Goal: Information Seeking & Learning: Check status

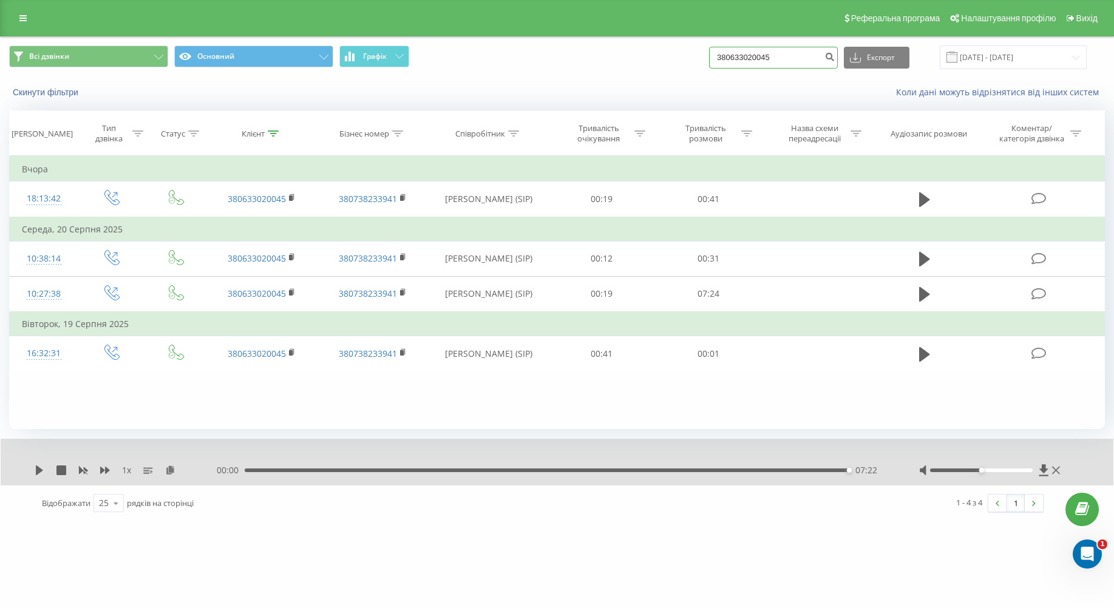
click at [787, 55] on input "380633020045" at bounding box center [773, 58] width 129 height 22
click at [22, 22] on icon at bounding box center [22, 18] width 7 height 8
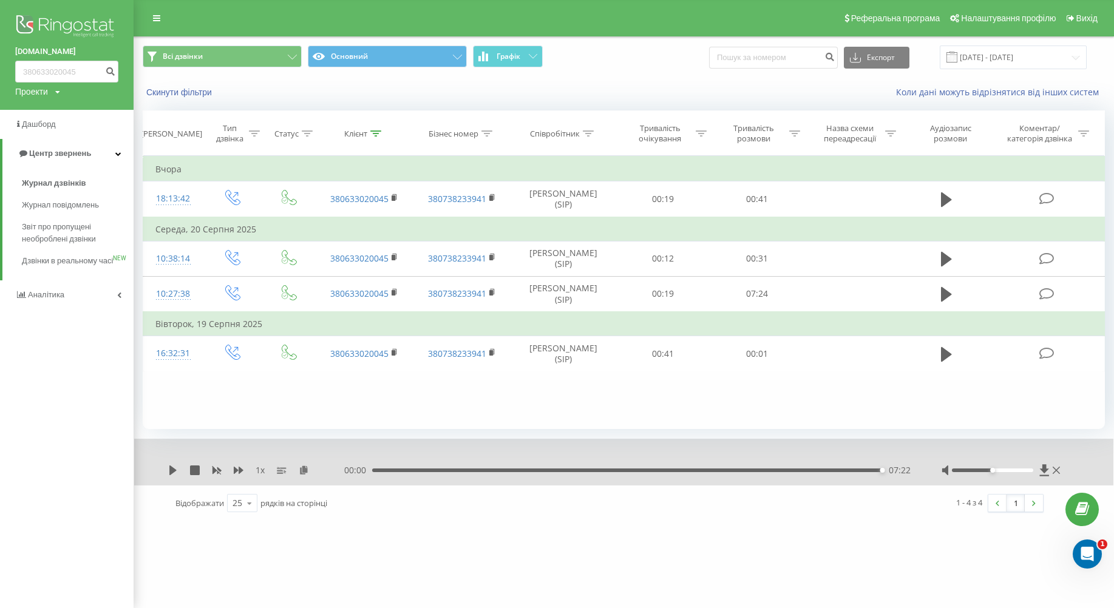
click at [674, 72] on div "Всі дзвінки Основний Графік Експорт .csv .xls .xlsx [DATE] - [DATE]" at bounding box center [623, 57] width 979 height 41
click at [48, 93] on div "Проекти" at bounding box center [31, 92] width 33 height 12
click at [49, 178] on span "Журнал дзвінків" at bounding box center [54, 183] width 64 height 12
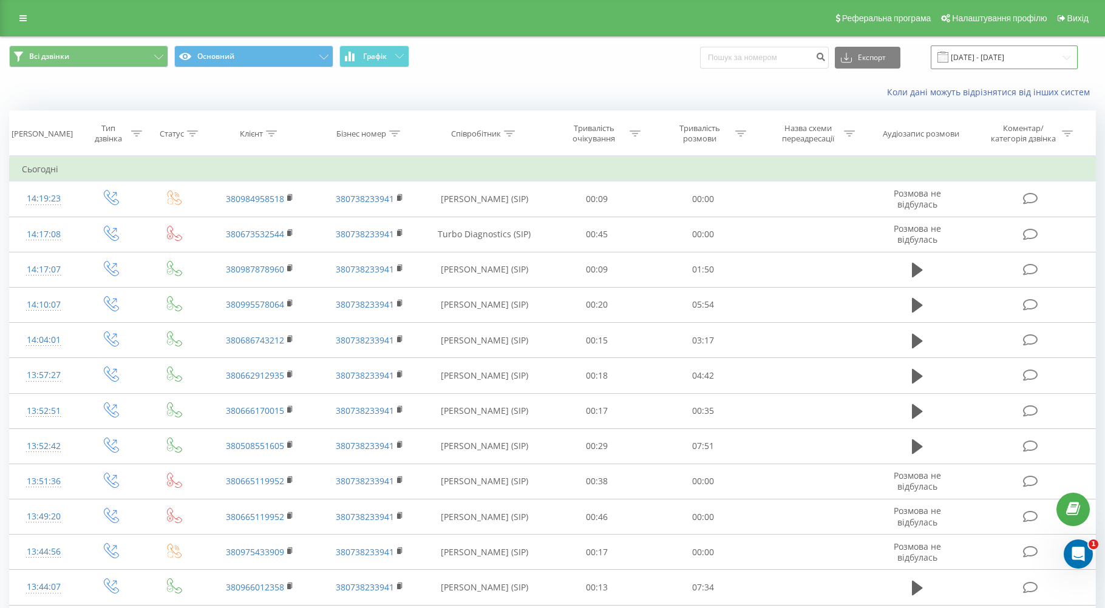
click at [985, 68] on input "22.07.2025 - 22.08.2025" at bounding box center [1004, 58] width 147 height 24
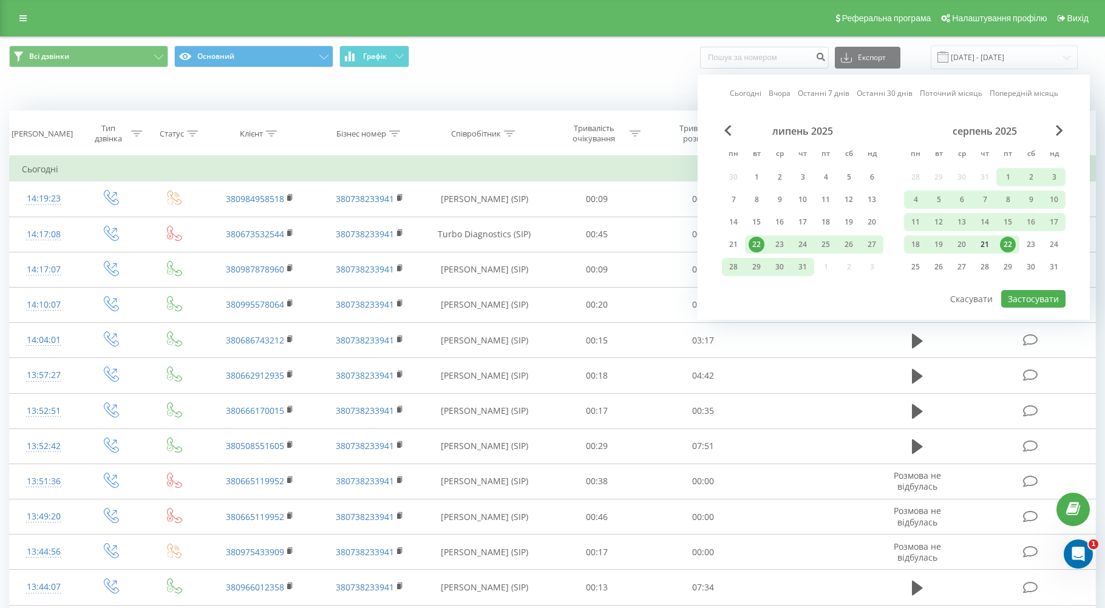
click at [989, 245] on div "21" at bounding box center [985, 245] width 16 height 16
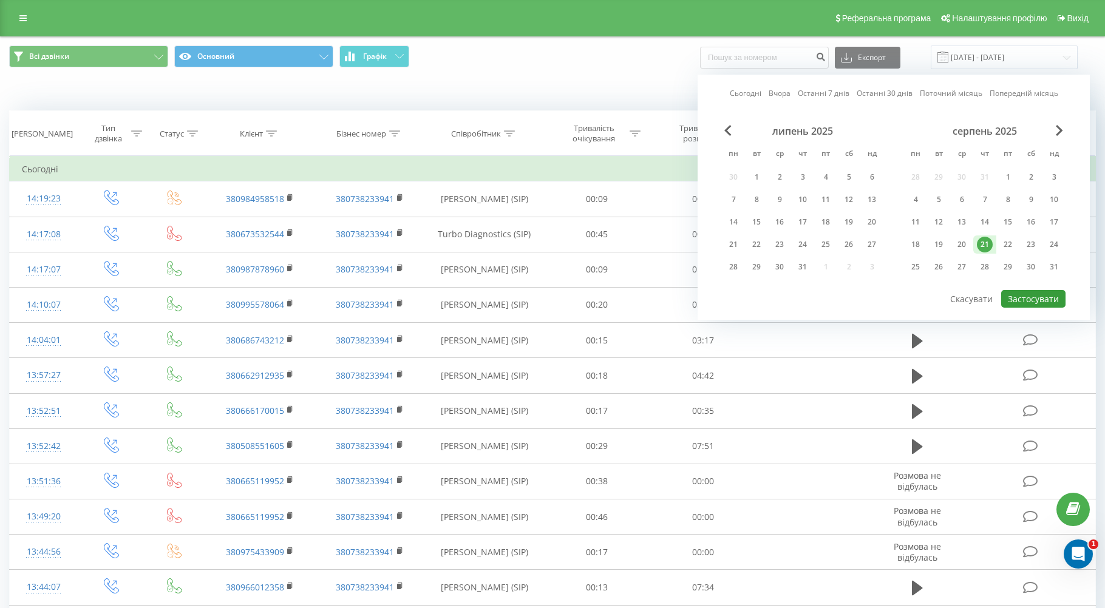
click at [1037, 300] on button "Застосувати" at bounding box center [1033, 299] width 64 height 18
type input "21.08.2025 - 21.08.2025"
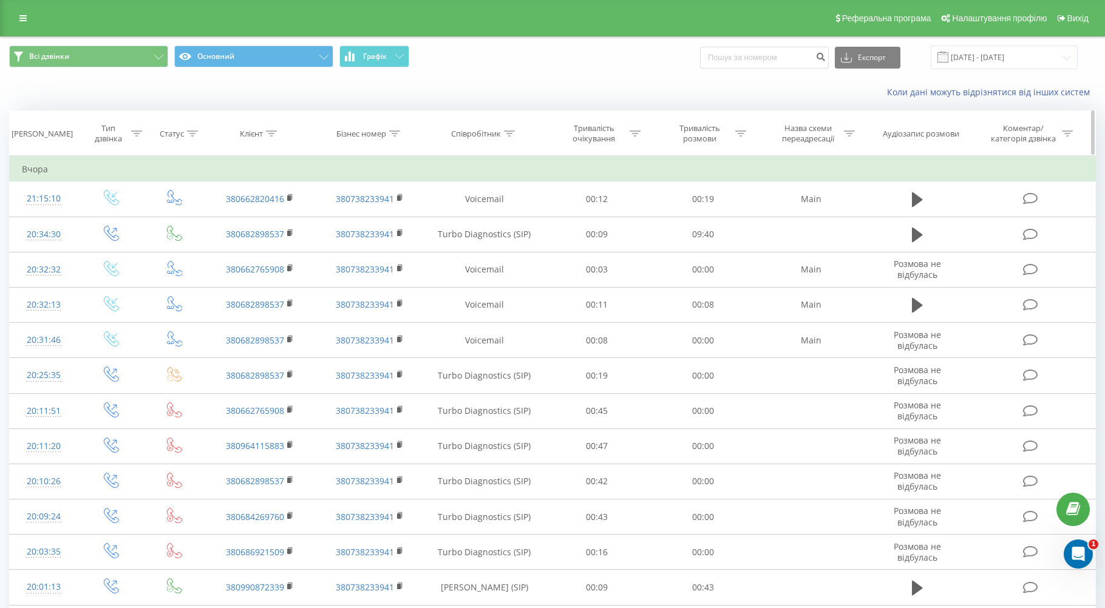
click at [496, 135] on div "Співробітник" at bounding box center [476, 134] width 50 height 10
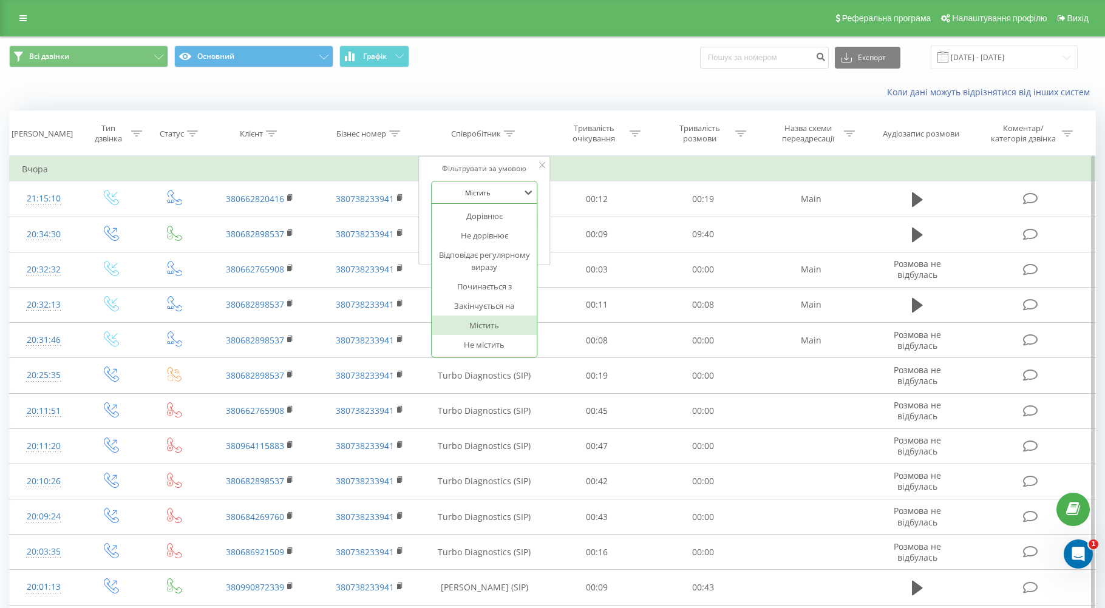
click at [491, 194] on div at bounding box center [478, 193] width 86 height 12
click at [477, 226] on input "text" at bounding box center [484, 220] width 107 height 21
type input "М"
type input "Ципляков"
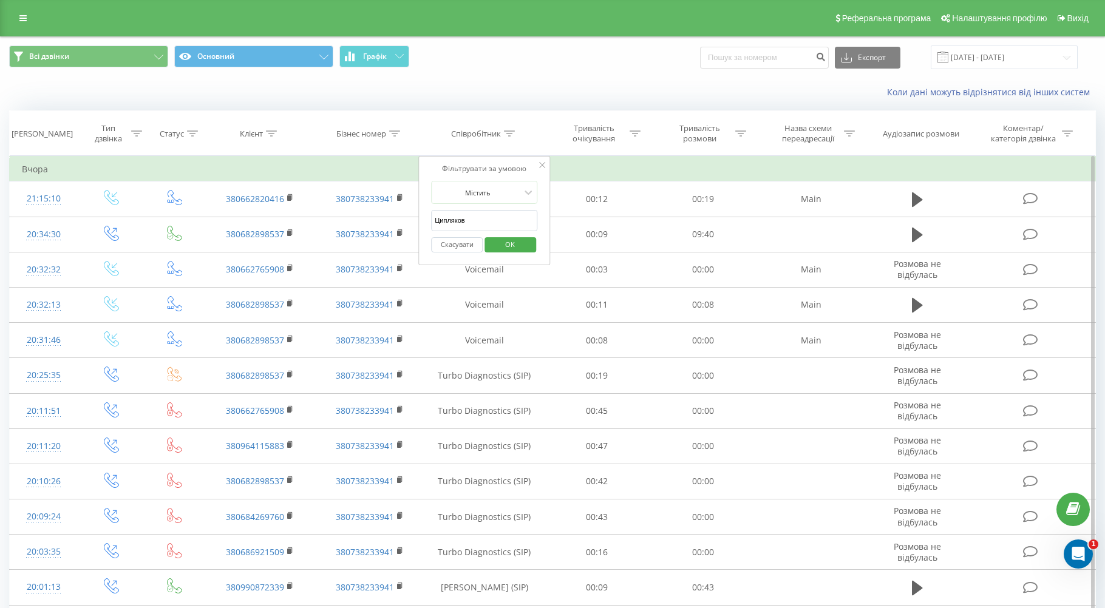
click at [519, 241] on span "OK" at bounding box center [510, 244] width 34 height 19
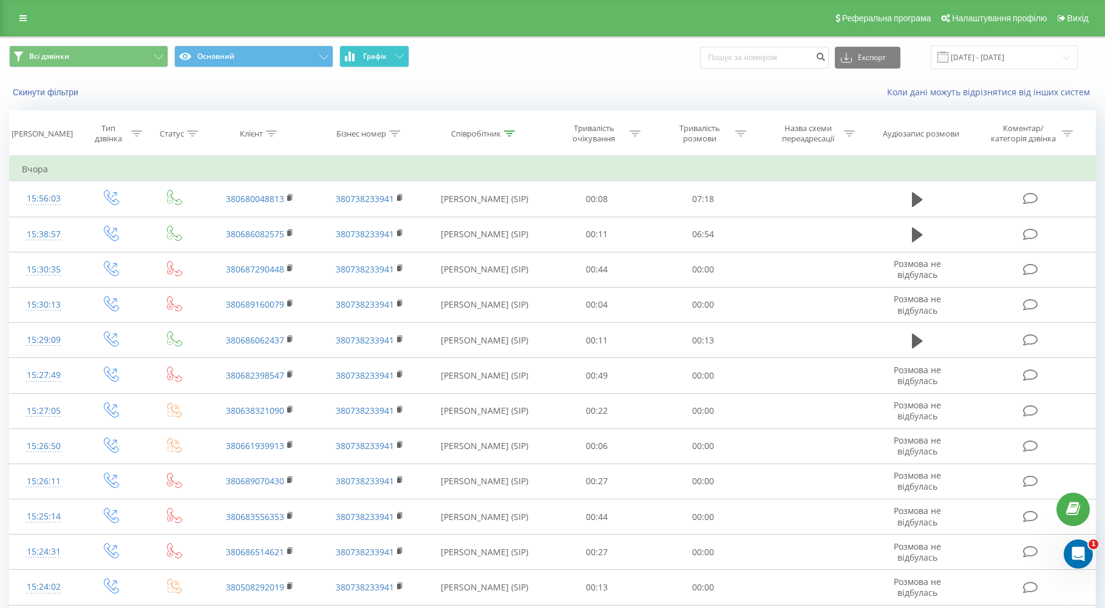
click at [365, 57] on span "Графік" at bounding box center [375, 56] width 24 height 8
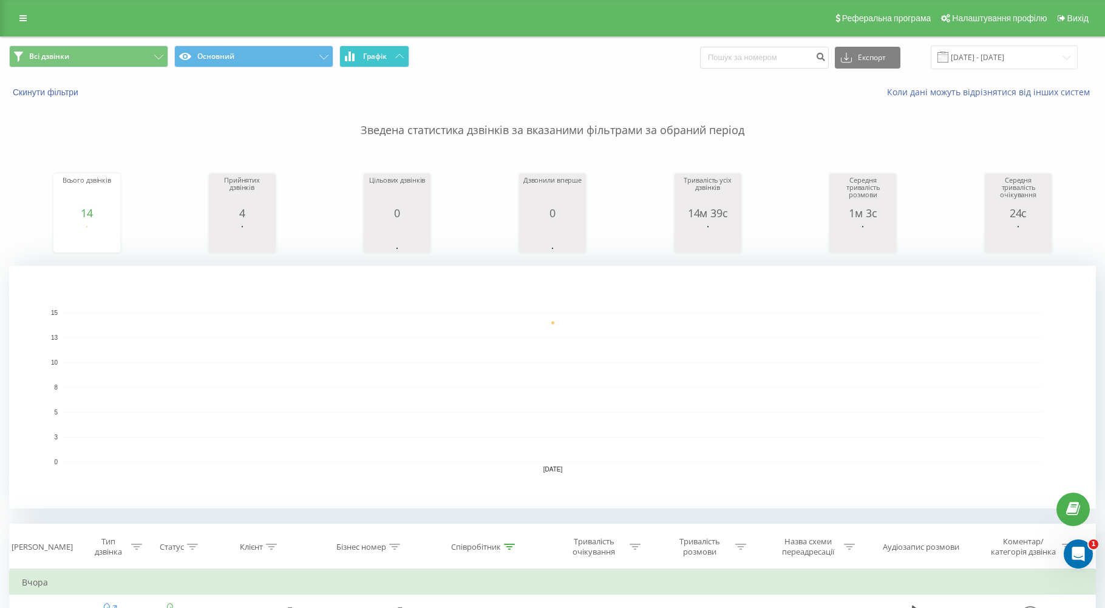
click at [382, 55] on span "Графік" at bounding box center [375, 56] width 24 height 8
